Goal: Task Accomplishment & Management: Manage account settings

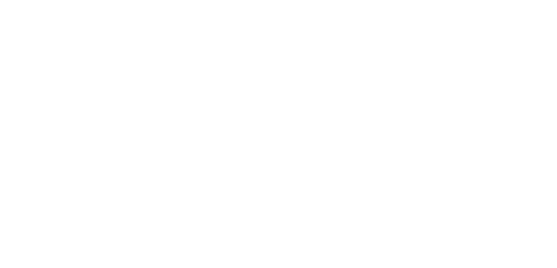
select select "*"
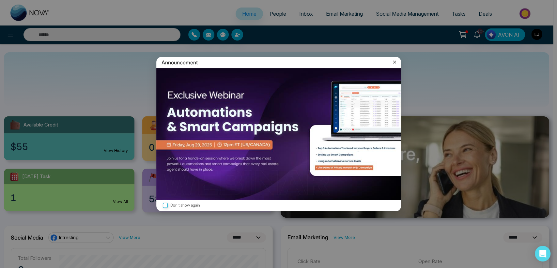
click at [396, 61] on icon at bounding box center [394, 62] width 7 height 7
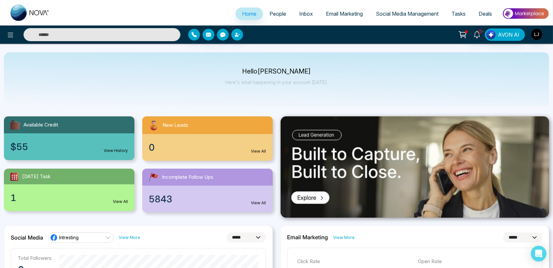
click at [280, 14] on span "People" at bounding box center [277, 13] width 17 height 7
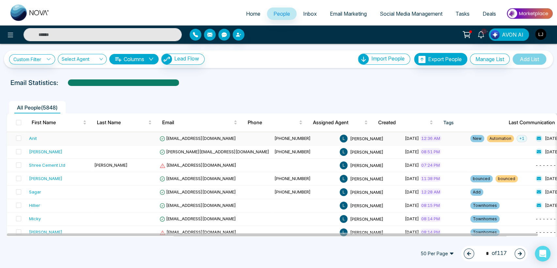
click at [33, 136] on div "Anit" at bounding box center [33, 138] width 8 height 7
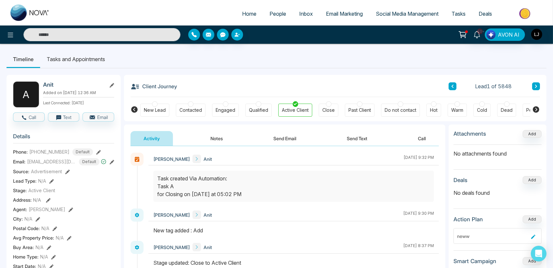
click at [47, 202] on icon at bounding box center [48, 200] width 5 height 5
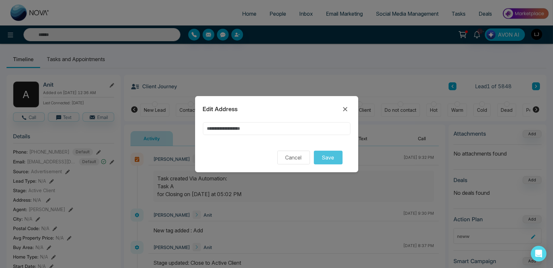
click at [222, 130] on input at bounding box center [276, 128] width 147 height 13
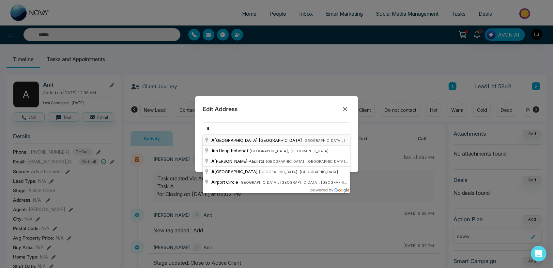
type input "**********"
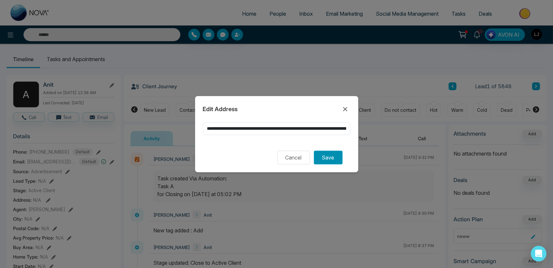
drag, startPoint x: 318, startPoint y: 155, endPoint x: 314, endPoint y: 155, distance: 3.6
click at [318, 155] on button "Save" at bounding box center [328, 157] width 29 height 14
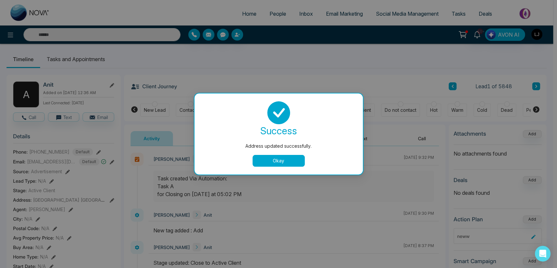
click at [288, 163] on button "Okay" at bounding box center [278, 161] width 52 height 12
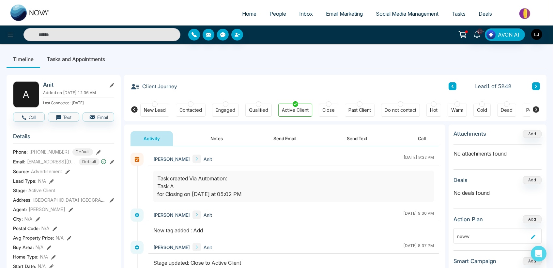
click at [110, 202] on icon at bounding box center [112, 200] width 5 height 5
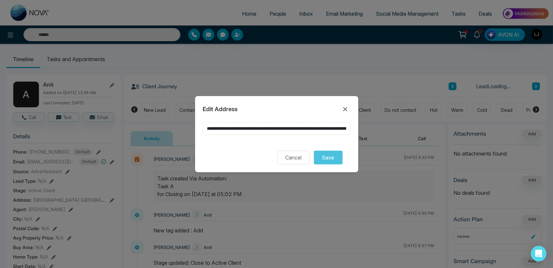
click at [303, 128] on input "**********" at bounding box center [276, 128] width 147 height 13
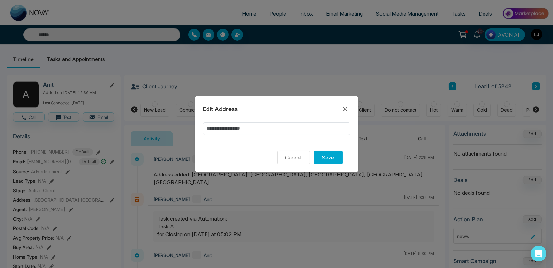
click at [313, 153] on div "Cancel Save" at bounding box center [276, 157] width 147 height 14
click at [316, 155] on button "Save" at bounding box center [328, 157] width 29 height 14
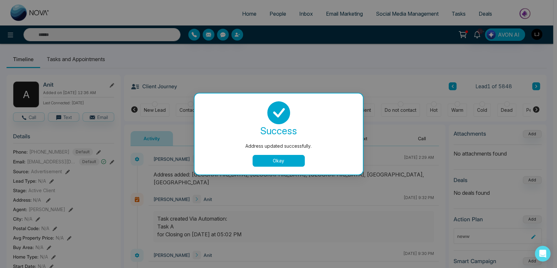
click at [282, 168] on div "success Address updated successfully. Okay" at bounding box center [278, 133] width 168 height 81
click at [293, 152] on div "success Address updated successfully. Okay" at bounding box center [278, 133] width 153 height 65
click at [284, 159] on button "Okay" at bounding box center [278, 161] width 52 height 12
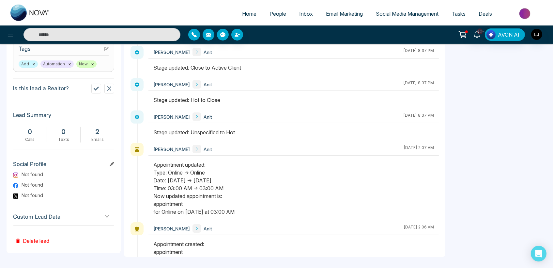
scroll to position [277, 0]
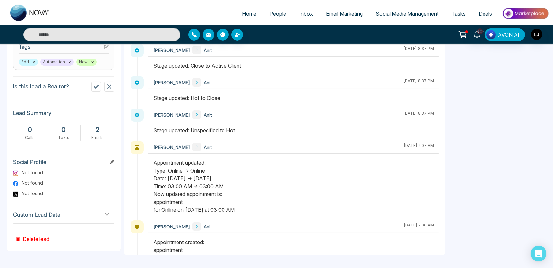
click at [80, 215] on span "Custom Lead Data" at bounding box center [63, 214] width 101 height 9
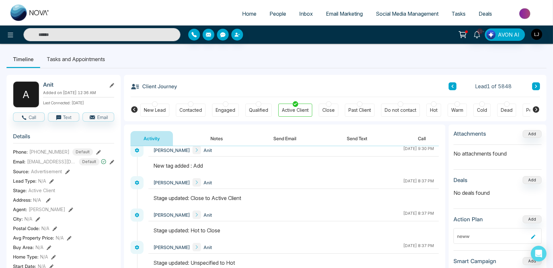
scroll to position [0, 0]
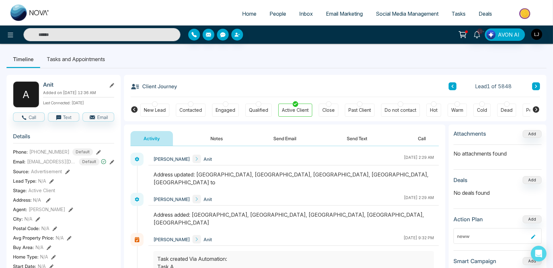
click at [248, 11] on span "Home" at bounding box center [249, 13] width 14 height 7
select select "*"
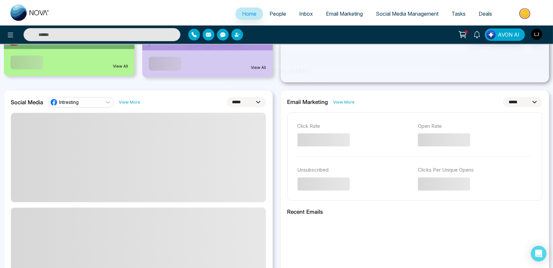
scroll to position [217, 0]
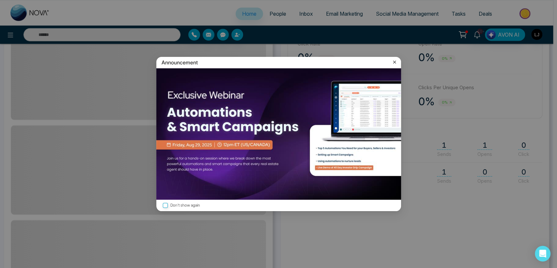
click at [393, 61] on icon at bounding box center [394, 62] width 7 height 7
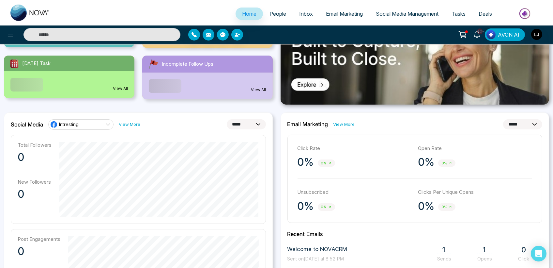
scroll to position [109, 0]
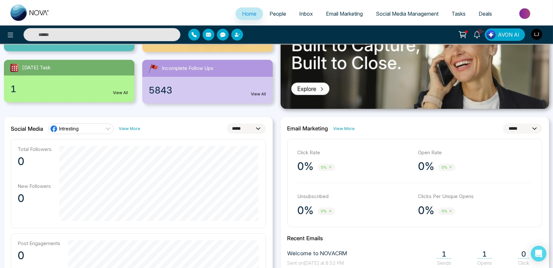
click at [247, 131] on select "**********" at bounding box center [246, 128] width 39 height 10
select select "**"
click at [227, 123] on select "**********" at bounding box center [246, 128] width 39 height 10
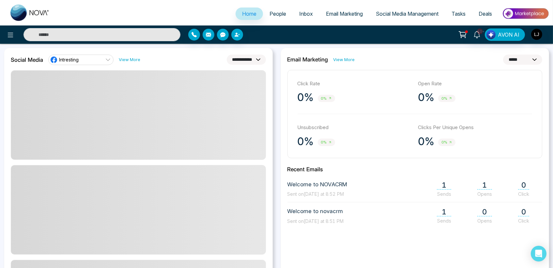
scroll to position [181, 0]
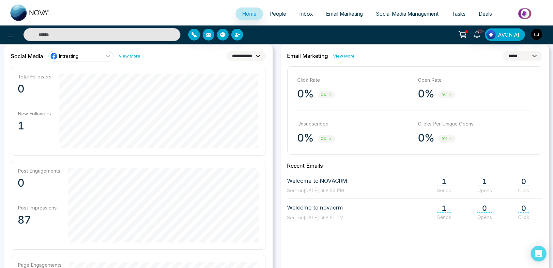
click at [269, 12] on span "People" at bounding box center [277, 13] width 17 height 7
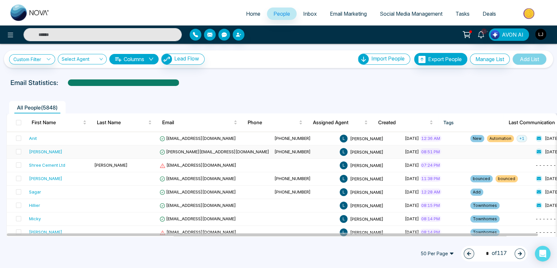
click at [180, 151] on span "[PERSON_NAME][EMAIL_ADDRESS][DOMAIN_NAME]" at bounding box center [215, 151] width 110 height 5
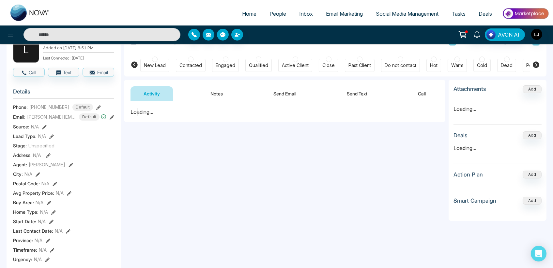
scroll to position [88, 0]
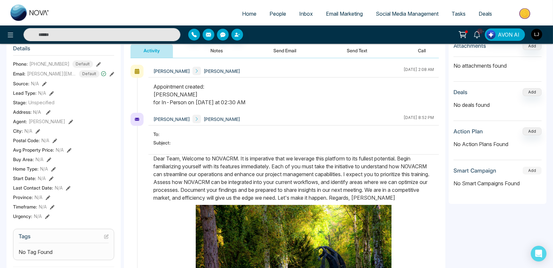
click at [531, 170] on button "Add" at bounding box center [532, 170] width 19 height 8
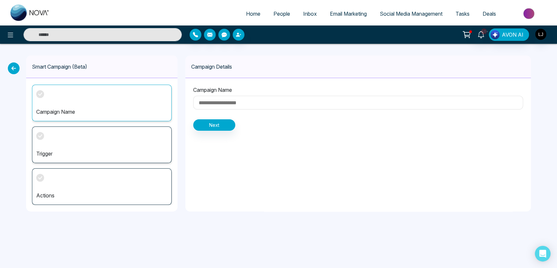
click at [8, 69] on icon at bounding box center [14, 68] width 12 height 12
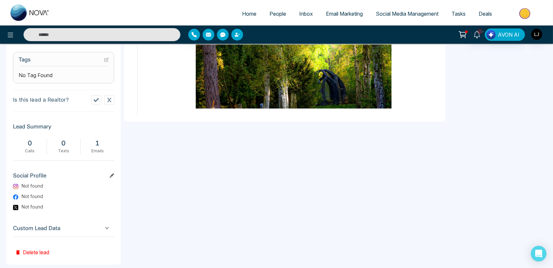
scroll to position [273, 0]
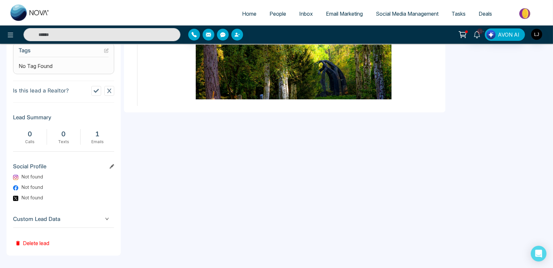
click at [60, 220] on span "Custom Lead Data" at bounding box center [63, 218] width 101 height 9
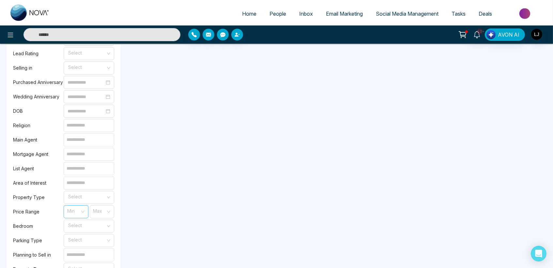
scroll to position [527, 0]
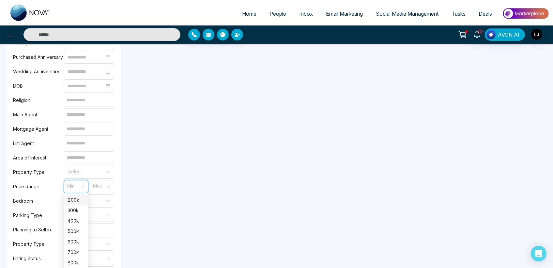
click at [73, 184] on input "search" at bounding box center [74, 185] width 12 height 10
click at [69, 215] on div "400k" at bounding box center [76, 220] width 25 height 10
click at [98, 183] on input "search" at bounding box center [100, 185] width 12 height 10
click at [97, 217] on div "700k" at bounding box center [101, 220] width 17 height 7
click at [79, 184] on span "400k" at bounding box center [76, 186] width 18 height 11
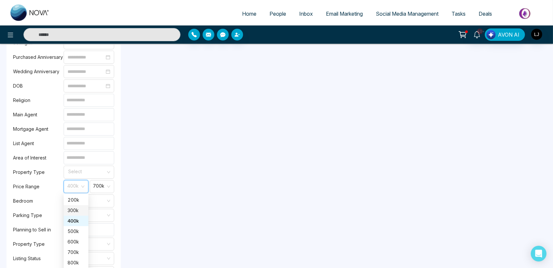
click at [78, 206] on div "300k" at bounding box center [76, 210] width 25 height 10
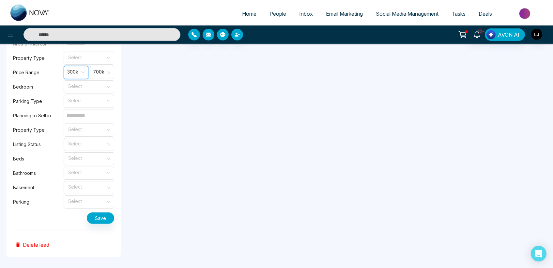
scroll to position [642, 0]
click at [102, 217] on button "Save" at bounding box center [100, 216] width 27 height 11
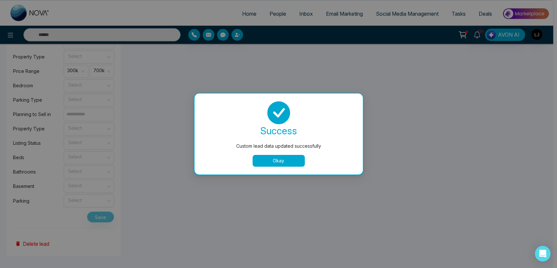
drag, startPoint x: 272, startPoint y: 154, endPoint x: 268, endPoint y: 156, distance: 5.3
click at [271, 154] on div "success Custom lead data updated successfully Okay" at bounding box center [278, 133] width 153 height 65
drag, startPoint x: 278, startPoint y: 163, endPoint x: 163, endPoint y: 139, distance: 118.0
click at [276, 162] on button "Okay" at bounding box center [278, 161] width 52 height 12
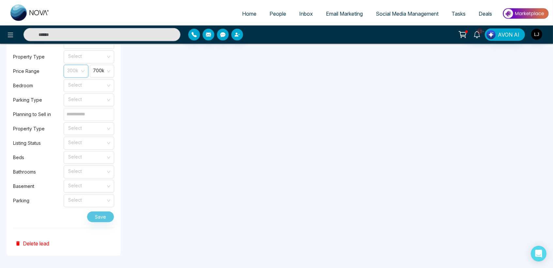
click at [76, 72] on span "300k" at bounding box center [76, 71] width 18 height 11
click at [72, 157] on div "900k" at bounding box center [76, 157] width 17 height 7
click at [71, 68] on span "900k" at bounding box center [76, 71] width 18 height 11
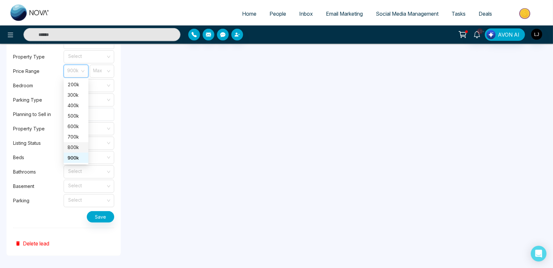
click at [69, 143] on div "800k" at bounding box center [76, 147] width 25 height 10
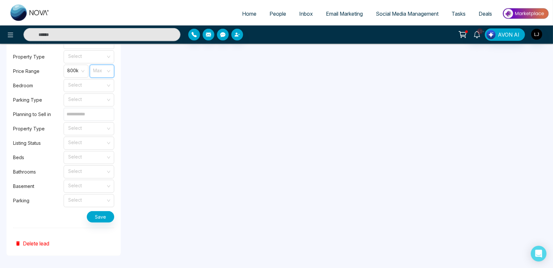
drag, startPoint x: 104, startPoint y: 69, endPoint x: 98, endPoint y: 79, distance: 11.2
click at [103, 70] on input "search" at bounding box center [100, 70] width 12 height 10
click at [98, 90] on div "1M+" at bounding box center [101, 95] width 25 height 10
click at [77, 69] on span "800k" at bounding box center [76, 71] width 18 height 11
click at [73, 159] on div "900k" at bounding box center [76, 157] width 17 height 7
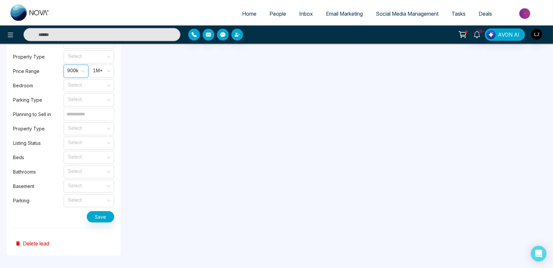
click at [73, 65] on div "900k" at bounding box center [76, 71] width 25 height 13
click at [74, 82] on div "200k" at bounding box center [76, 84] width 17 height 7
click at [99, 66] on span "1M+" at bounding box center [101, 71] width 17 height 11
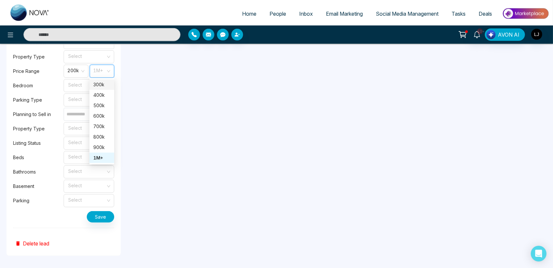
click at [98, 88] on div "300k" at bounding box center [101, 84] width 25 height 10
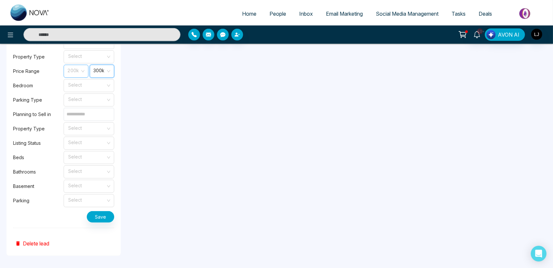
click at [70, 71] on span "200k" at bounding box center [76, 71] width 18 height 11
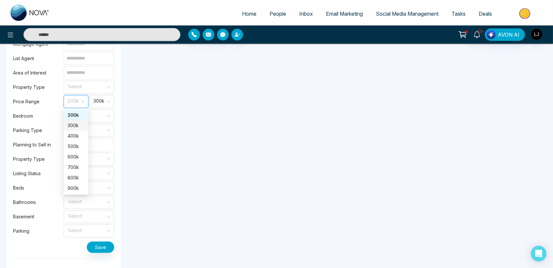
scroll to position [606, 0]
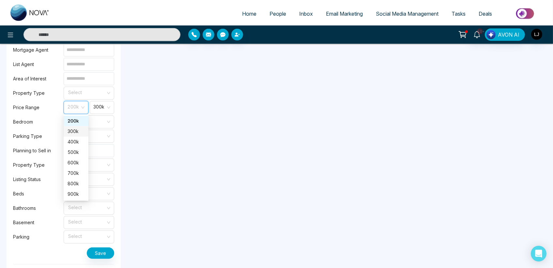
click at [73, 132] on div "300k" at bounding box center [76, 131] width 17 height 7
click at [74, 105] on span "300k" at bounding box center [76, 107] width 18 height 11
click at [72, 192] on div "900k" at bounding box center [76, 193] width 17 height 7
click at [102, 108] on input "search" at bounding box center [100, 106] width 12 height 10
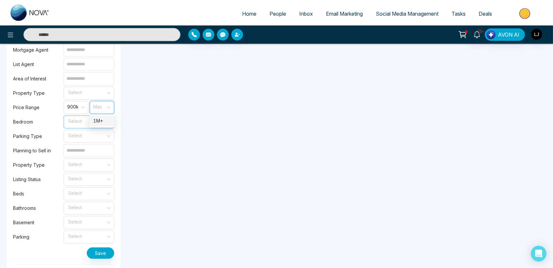
click at [78, 106] on span "900k" at bounding box center [76, 107] width 18 height 11
click at [102, 106] on input "search" at bounding box center [100, 106] width 12 height 10
click at [99, 118] on div "1M+" at bounding box center [101, 120] width 17 height 7
click at [70, 109] on span "900k" at bounding box center [76, 107] width 18 height 11
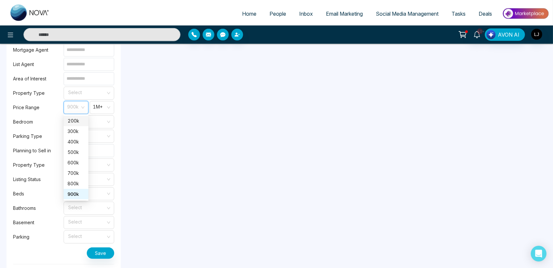
click at [72, 123] on div "200k" at bounding box center [76, 120] width 17 height 7
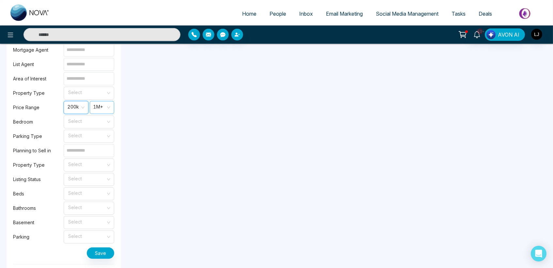
click at [94, 103] on span "1M+" at bounding box center [101, 107] width 17 height 11
click at [68, 134] on input "search" at bounding box center [87, 135] width 38 height 10
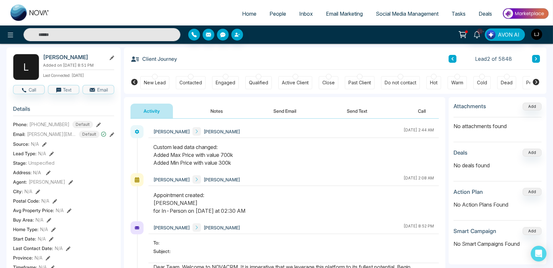
scroll to position [26, 0]
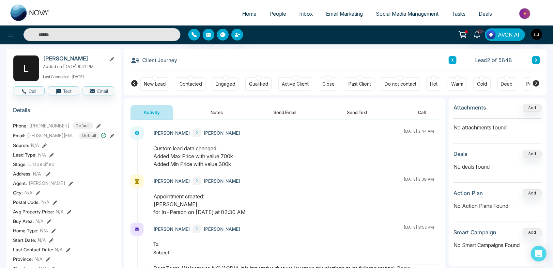
click at [534, 60] on icon at bounding box center [535, 60] width 3 height 4
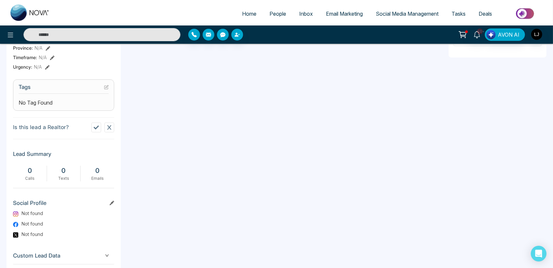
scroll to position [273, 0]
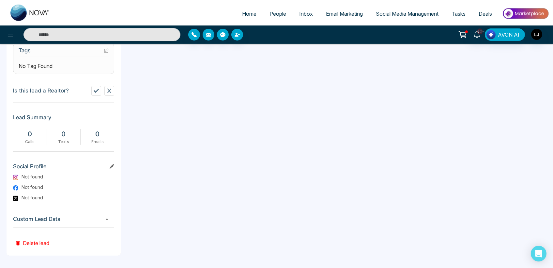
click at [67, 225] on div "Custom Lead Data" at bounding box center [63, 218] width 101 height 17
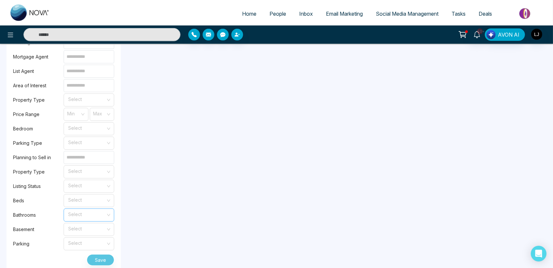
scroll to position [599, 0]
click at [104, 110] on input "search" at bounding box center [100, 113] width 12 height 10
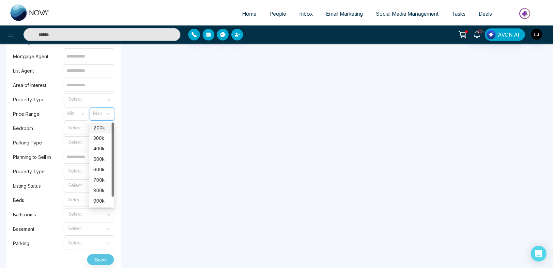
click at [102, 126] on div "200k" at bounding box center [101, 127] width 17 height 7
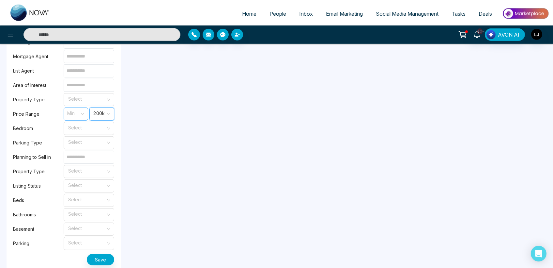
click at [82, 114] on div "Min" at bounding box center [76, 113] width 24 height 13
click at [75, 125] on div "200k" at bounding box center [76, 127] width 17 height 7
click at [94, 111] on input "search" at bounding box center [100, 113] width 12 height 10
click at [97, 129] on div "300k" at bounding box center [101, 127] width 17 height 7
click at [70, 111] on span "200k" at bounding box center [76, 113] width 18 height 11
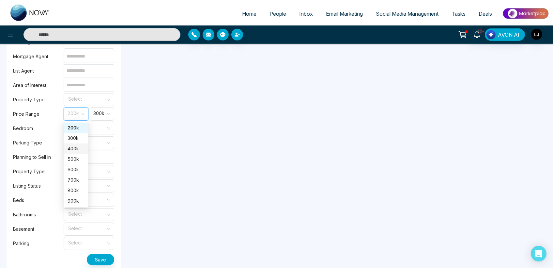
click at [70, 145] on div "400k" at bounding box center [76, 148] width 17 height 7
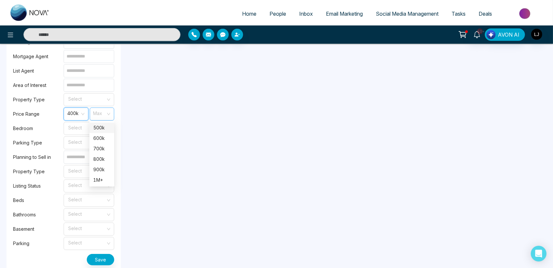
click at [91, 112] on div "Max" at bounding box center [102, 113] width 25 height 13
click at [99, 133] on div "600k" at bounding box center [101, 138] width 25 height 10
click at [82, 115] on span "400k" at bounding box center [76, 113] width 18 height 11
click at [78, 128] on div "200k" at bounding box center [76, 127] width 17 height 7
click at [103, 111] on span "600k" at bounding box center [101, 113] width 17 height 11
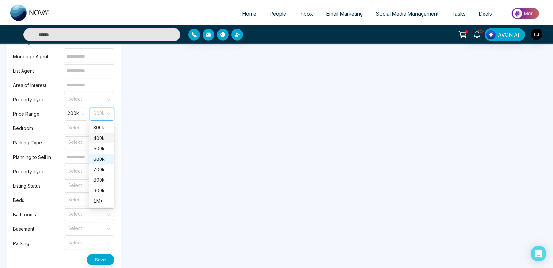
click at [99, 136] on div "400k" at bounding box center [101, 137] width 17 height 7
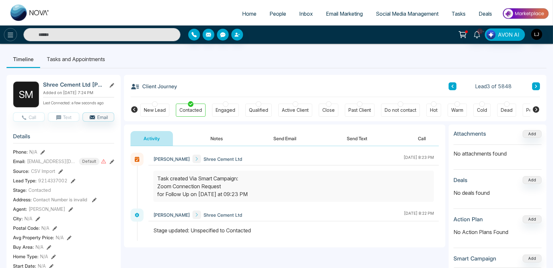
click at [11, 35] on icon at bounding box center [11, 35] width 8 height 8
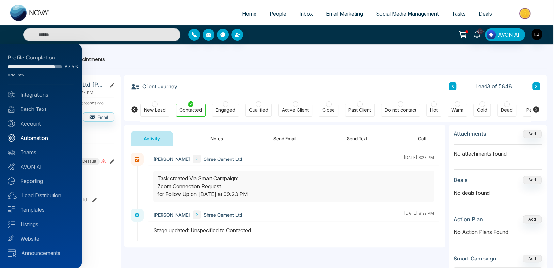
click at [37, 137] on link "Automation" at bounding box center [41, 138] width 66 height 8
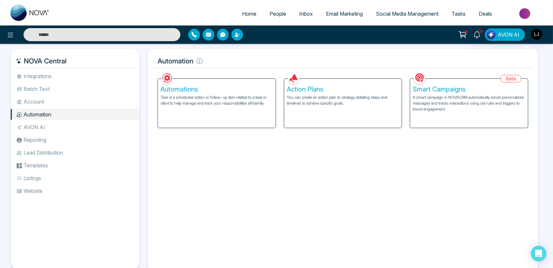
click at [469, 96] on p "A smart campaign in NOVACRM automatically sends personalized messages and track…" at bounding box center [469, 103] width 113 height 18
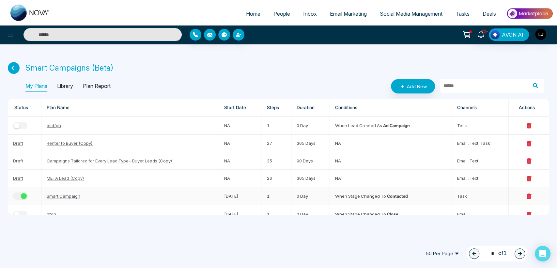
click at [24, 194] on div "button" at bounding box center [24, 196] width 6 height 6
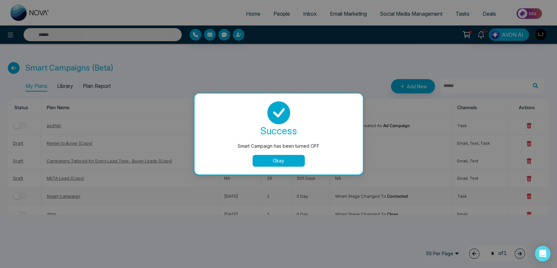
click at [271, 161] on button "Okay" at bounding box center [278, 161] width 52 height 12
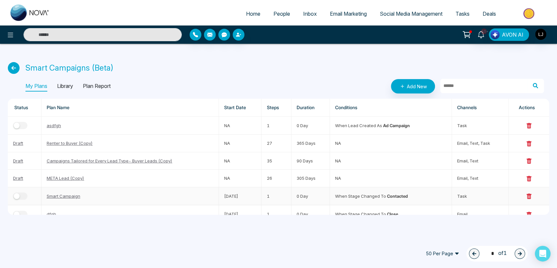
click at [16, 195] on div "button" at bounding box center [17, 196] width 6 height 6
click at [24, 197] on div "button" at bounding box center [24, 196] width 6 height 6
